Goal: Transaction & Acquisition: Purchase product/service

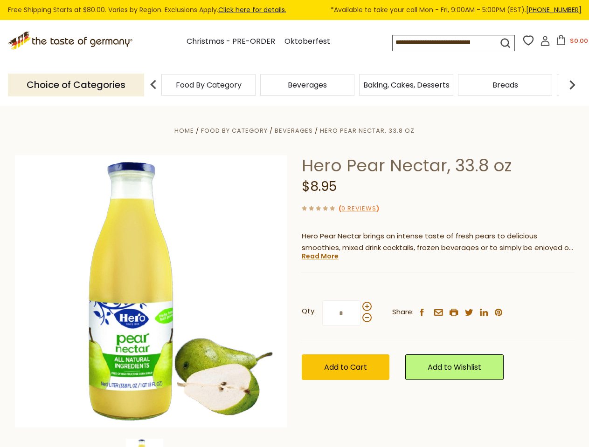
click at [294, 224] on div "Home Food By Category [GEOGRAPHIC_DATA] Hero Pear Nectar, 33.8 oz Hero Pear Nec…" at bounding box center [294, 304] width 573 height 359
click at [446, 43] on input at bounding box center [436, 41] width 89 height 13
click at [570, 43] on button "$0.00" at bounding box center [572, 42] width 40 height 14
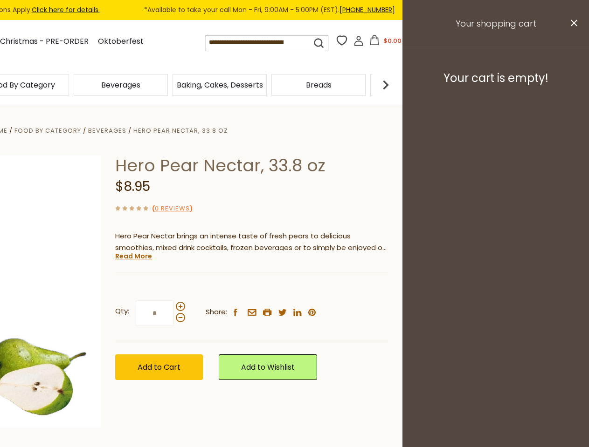
click at [170, 85] on div "Beverages" at bounding box center [120, 85] width 99 height 22
click at [69, 85] on div "Beverages" at bounding box center [22, 85] width 94 height 22
click at [572, 85] on h3 "Your cart is empty!" at bounding box center [495, 78] width 163 height 14
click at [294, 277] on div "Hero Pear Nectar, 33.8 oz $8.95 ( 0 Reviews ) Hero Pear Nectar brings an intens…" at bounding box center [251, 278] width 273 height 246
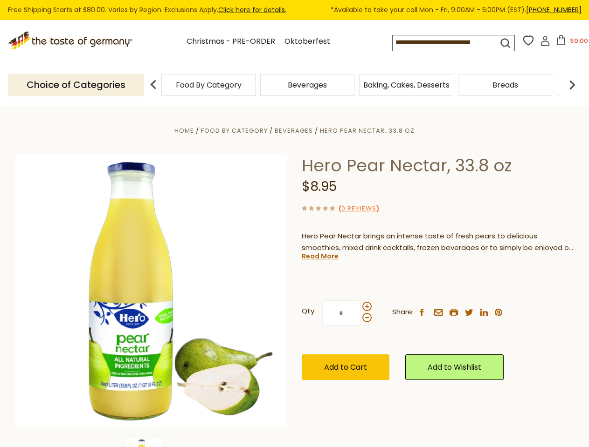
click at [151, 443] on div "Home Food By Category [GEOGRAPHIC_DATA] Hero Pear Nectar, 33.8 oz Hero Pear Nec…" at bounding box center [294, 304] width 573 height 359
click at [319, 256] on link "Read More" at bounding box center [319, 256] width 37 height 9
